Goal: Book appointment/travel/reservation

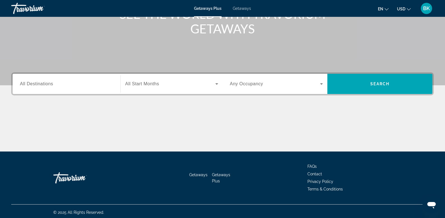
scroll to position [85, 0]
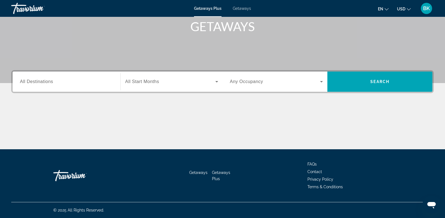
click at [243, 9] on span "Getaways" at bounding box center [242, 8] width 18 height 4
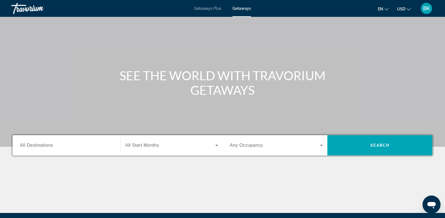
scroll to position [84, 0]
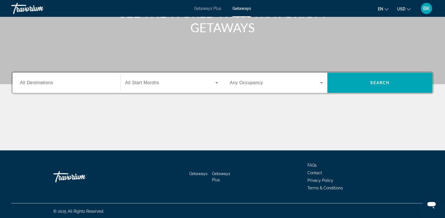
click at [58, 83] on input "Destination All Destinations" at bounding box center [66, 83] width 93 height 7
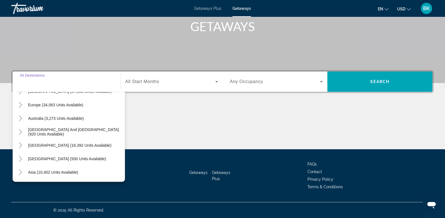
scroll to position [0, 0]
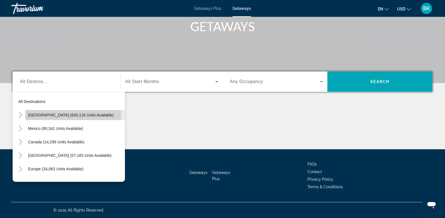
click at [70, 117] on span "[GEOGRAPHIC_DATA] (633,116 units available)" at bounding box center [71, 115] width 86 height 4
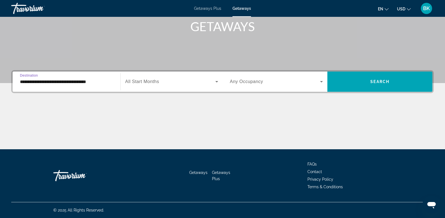
drag, startPoint x: 88, startPoint y: 79, endPoint x: 88, endPoint y: 83, distance: 3.9
click at [88, 82] on input "**********" at bounding box center [66, 82] width 93 height 7
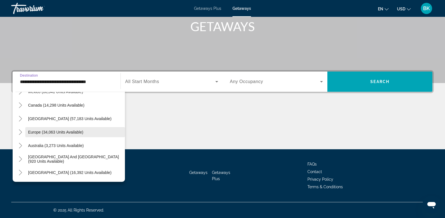
scroll to position [698, 0]
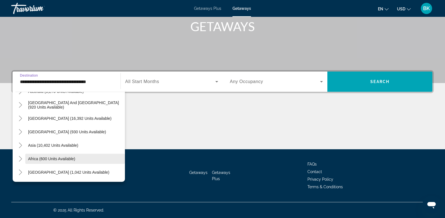
click at [56, 159] on span "Africa (600 units available)" at bounding box center [51, 159] width 47 height 4
type input "**********"
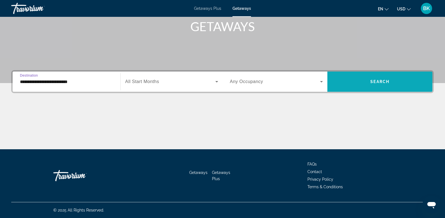
click at [388, 79] on span "Search widget" at bounding box center [379, 81] width 105 height 13
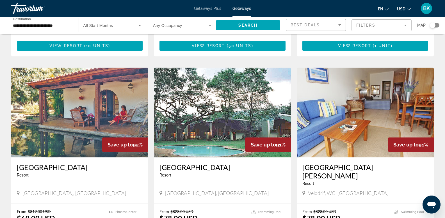
scroll to position [56, 0]
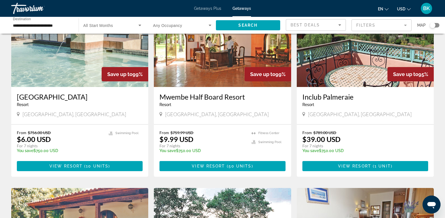
click at [27, 25] on input "**********" at bounding box center [42, 25] width 58 height 7
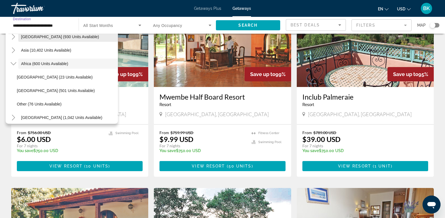
scroll to position [131, 0]
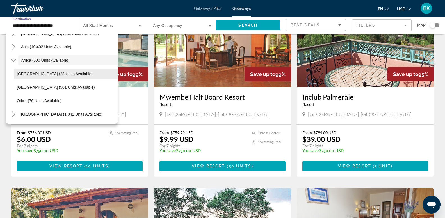
click at [40, 73] on span "[GEOGRAPHIC_DATA] (23 units available)" at bounding box center [55, 74] width 76 height 4
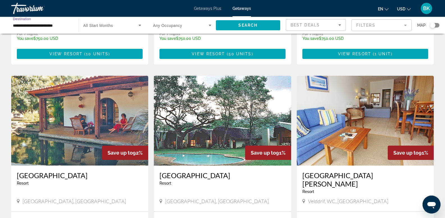
scroll to position [0, 0]
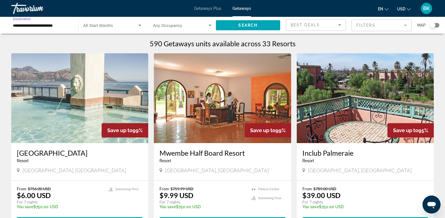
click at [42, 26] on input "**********" at bounding box center [42, 25] width 58 height 7
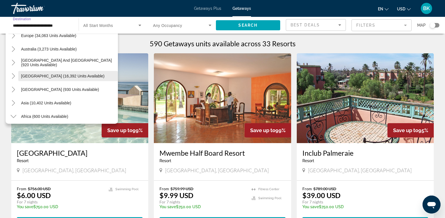
scroll to position [47, 0]
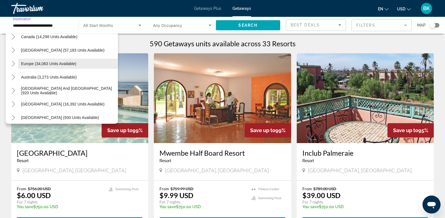
click at [63, 63] on span "Europe (34,063 units available)" at bounding box center [48, 63] width 55 height 4
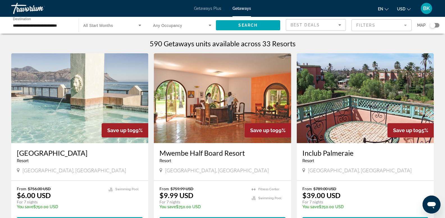
click at [58, 29] on div "**********" at bounding box center [42, 25] width 58 height 16
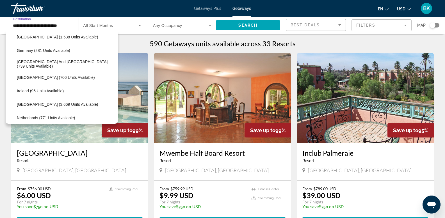
scroll to position [168, 0]
click at [36, 102] on span "[GEOGRAPHIC_DATA] (3,669 units available)" at bounding box center [57, 104] width 81 height 4
type input "**********"
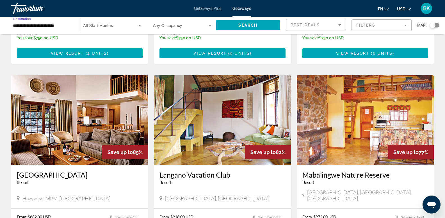
scroll to position [646, 0]
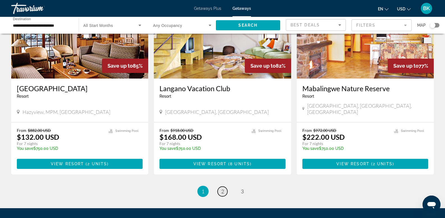
click at [221, 187] on link "page 2" at bounding box center [223, 192] width 10 height 10
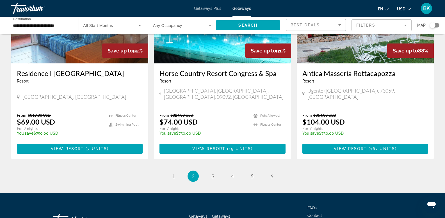
scroll to position [674, 0]
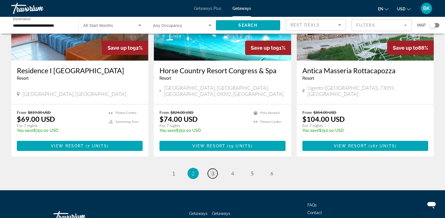
click at [213, 170] on span "3" at bounding box center [212, 173] width 3 height 6
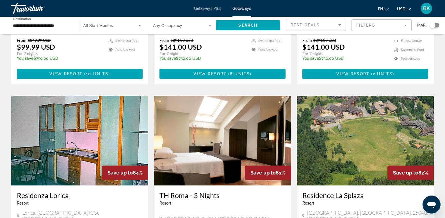
scroll to position [618, 0]
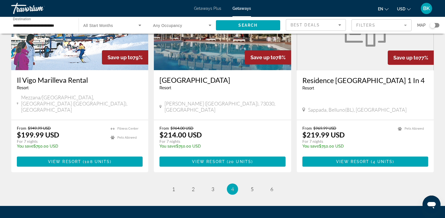
scroll to position [691, 0]
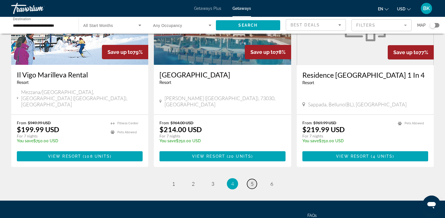
click at [252, 181] on span "5" at bounding box center [252, 184] width 3 height 6
